Goal: Navigation & Orientation: Find specific page/section

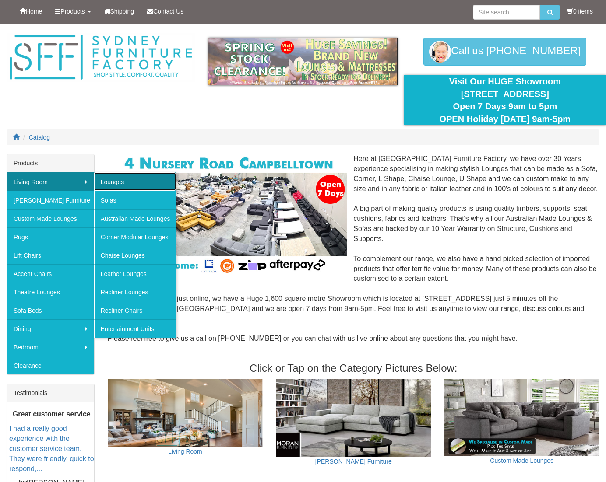
click at [127, 177] on link "Lounges" at bounding box center [135, 181] width 82 height 18
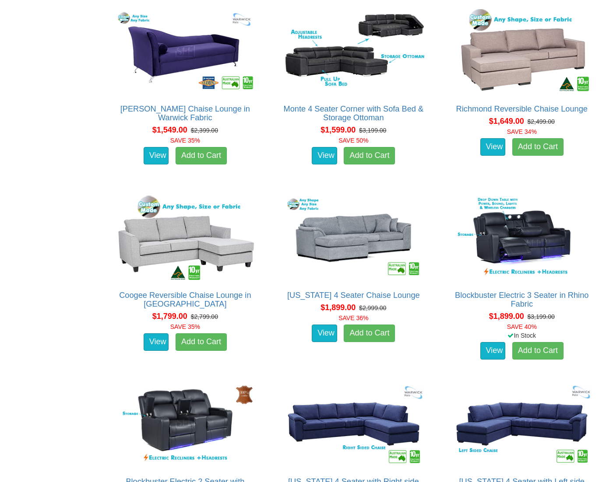
scroll to position [525, 0]
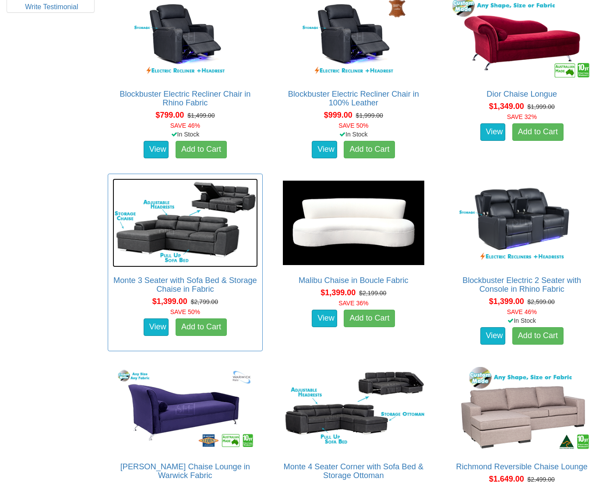
click at [161, 220] on img at bounding box center [184, 223] width 145 height 89
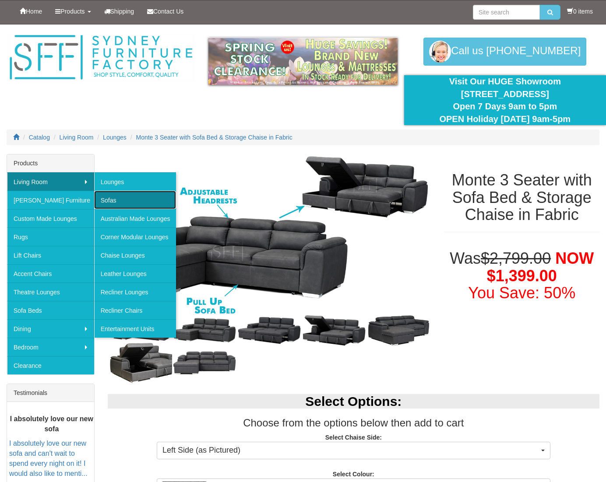
click at [131, 197] on link "Sofas" at bounding box center [135, 200] width 82 height 18
